Goal: Transaction & Acquisition: Purchase product/service

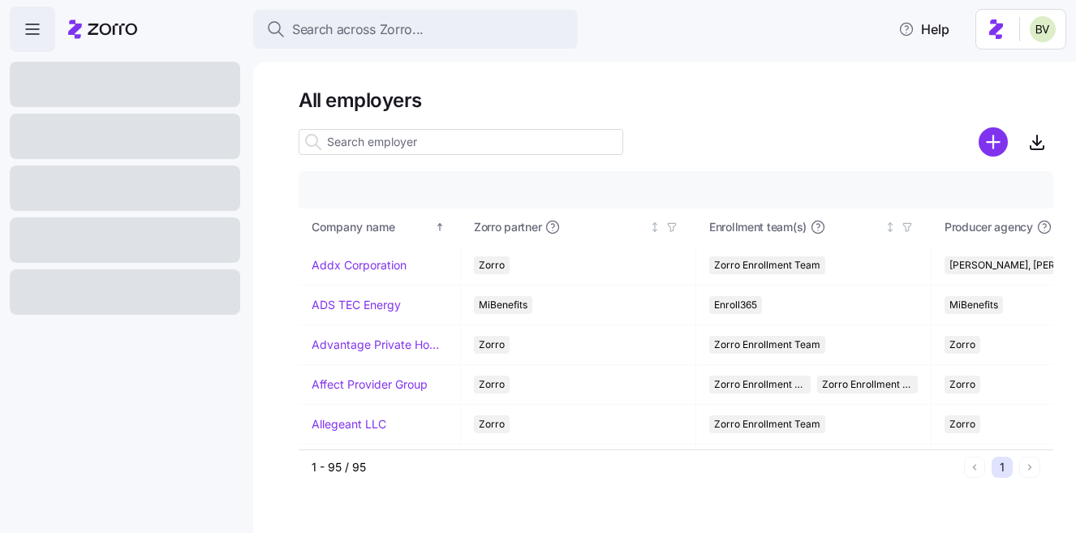
click at [346, 144] on input at bounding box center [461, 142] width 325 height 26
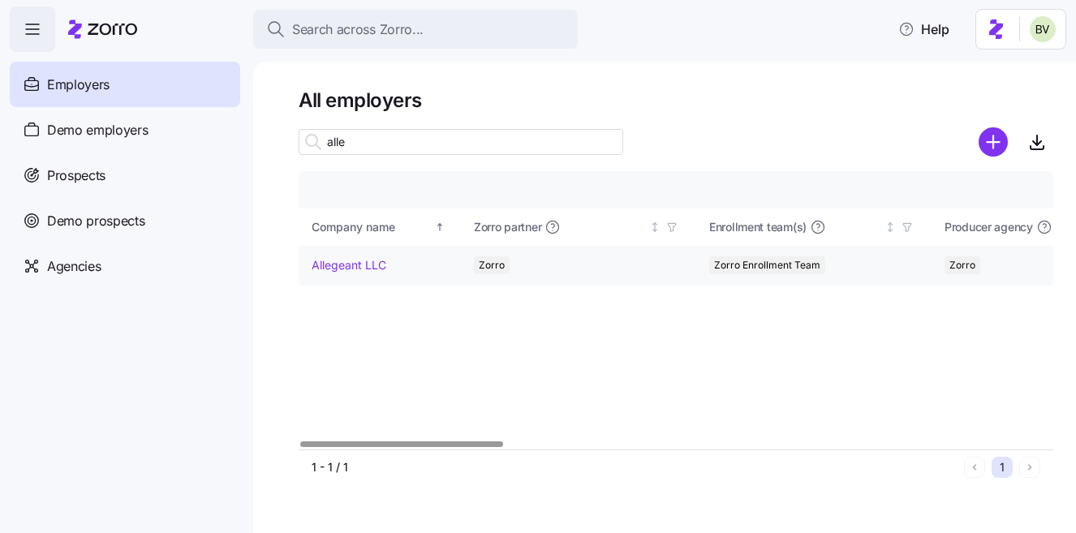
type input "alle"
click at [342, 266] on link "Allegeant LLC" at bounding box center [349, 265] width 75 height 16
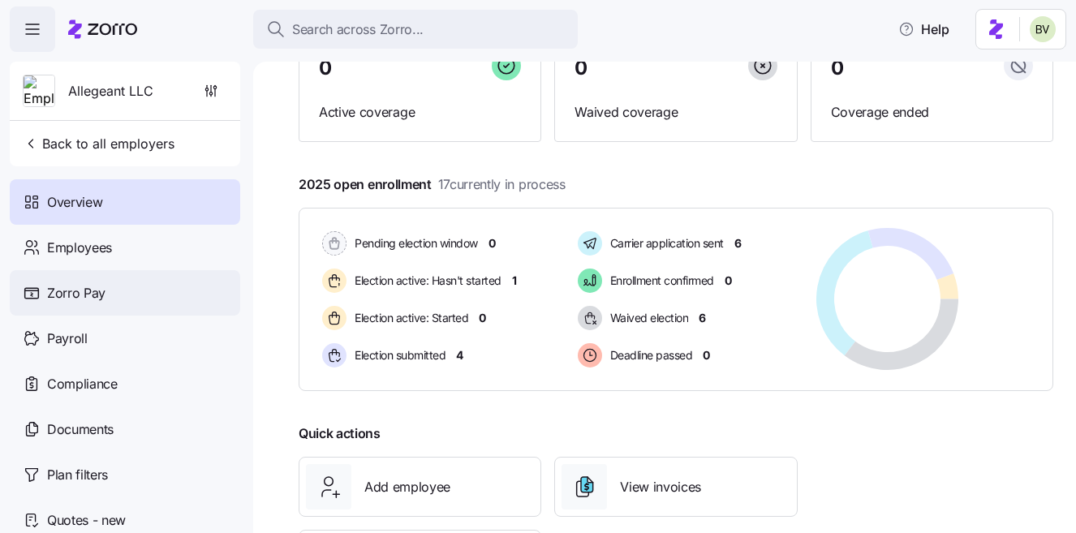
scroll to position [176, 0]
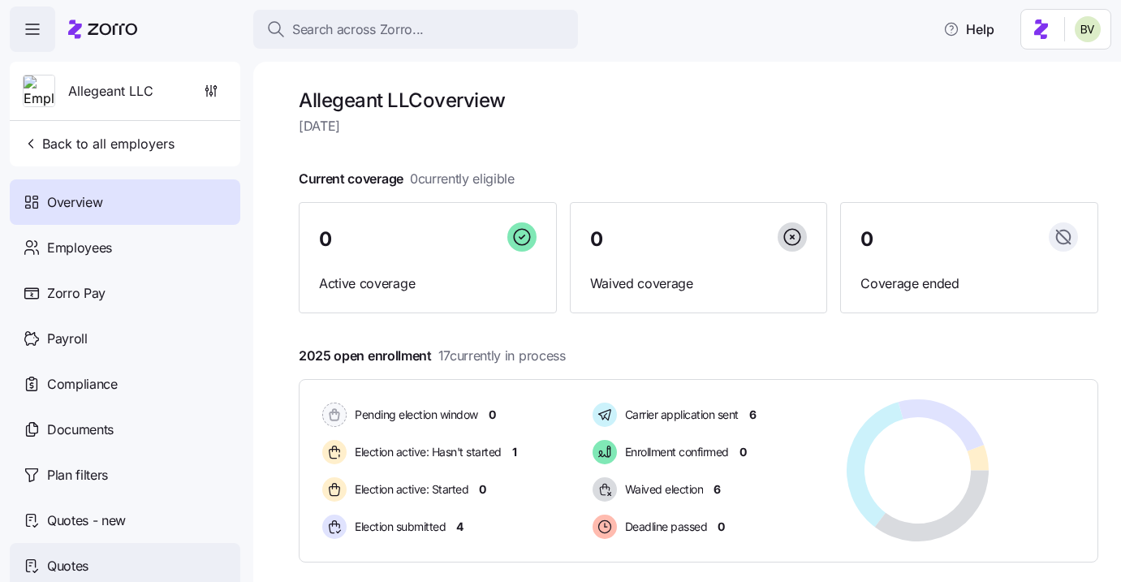
click at [106, 532] on div "Quotes" at bounding box center [125, 565] width 230 height 45
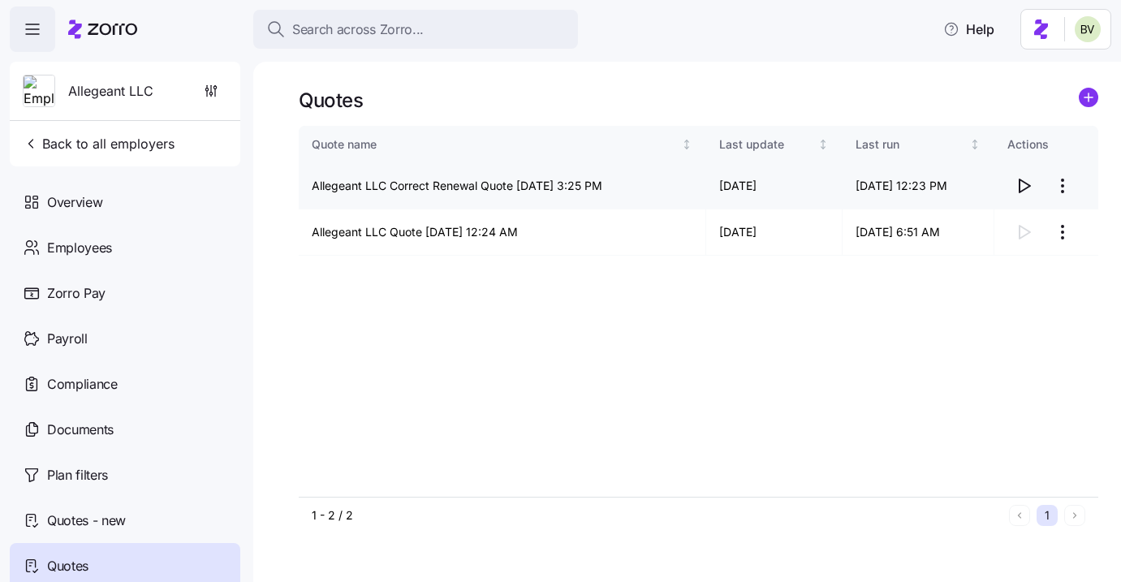
click at [1019, 183] on icon "button" at bounding box center [1024, 185] width 11 height 13
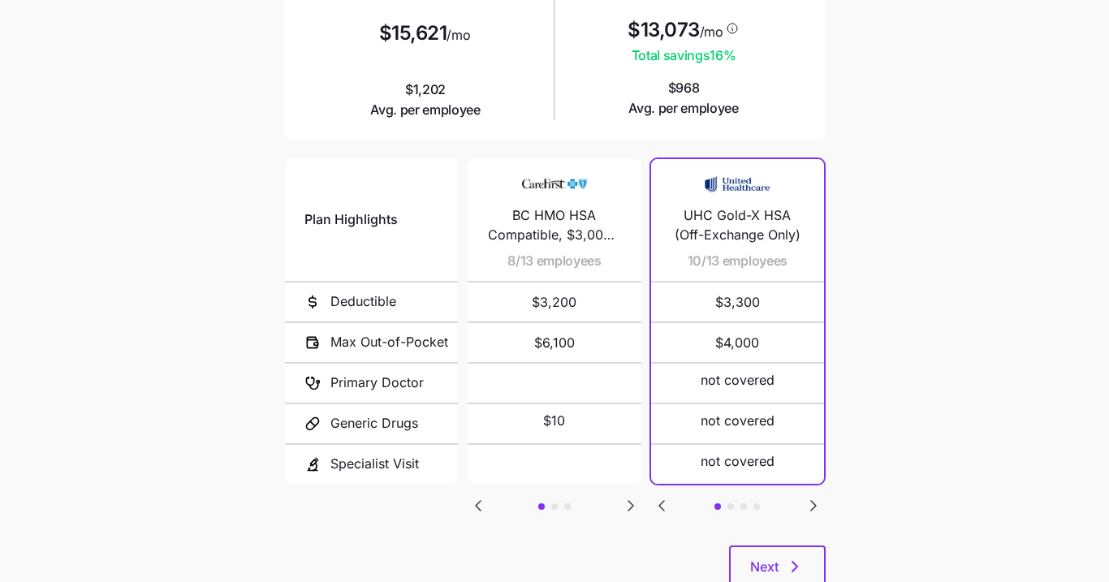
scroll to position [304, 0]
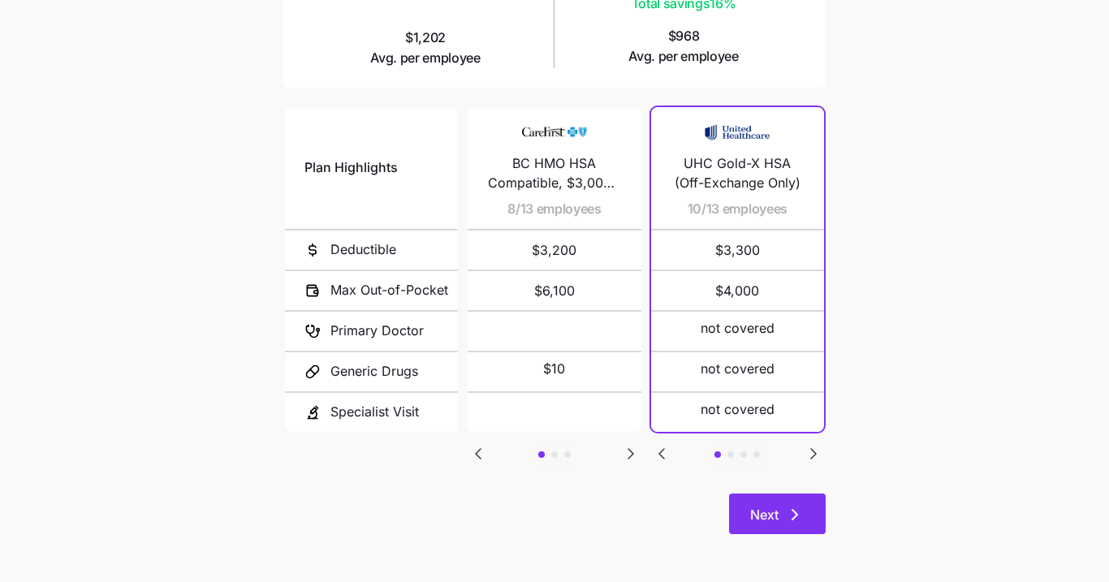
click at [767, 513] on span "Next" at bounding box center [764, 514] width 28 height 19
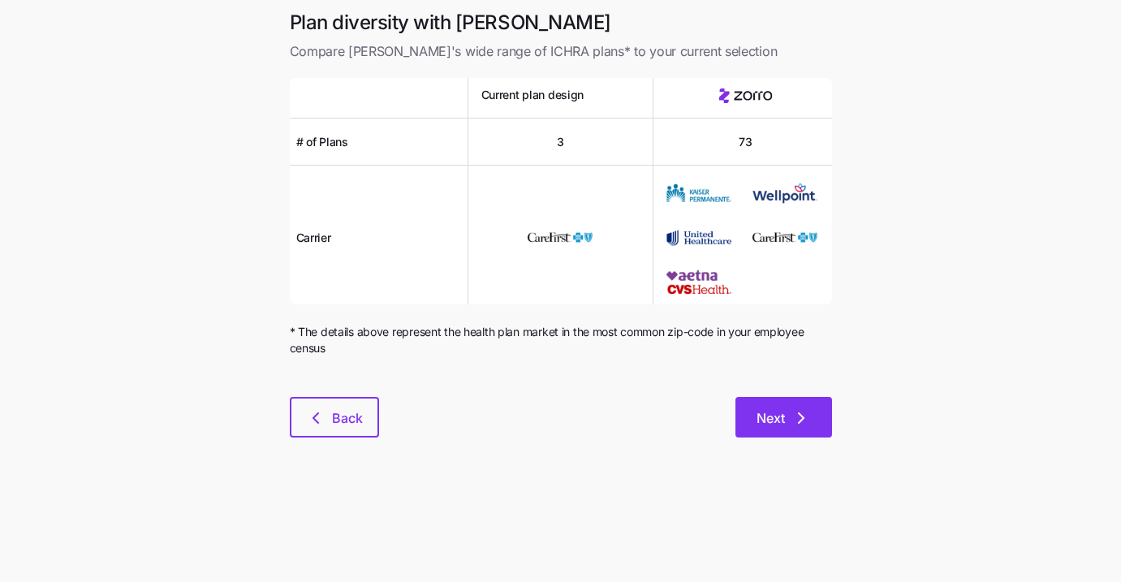
click at [811, 413] on button "Next" at bounding box center [783, 417] width 97 height 41
